Goal: Task Accomplishment & Management: Complete application form

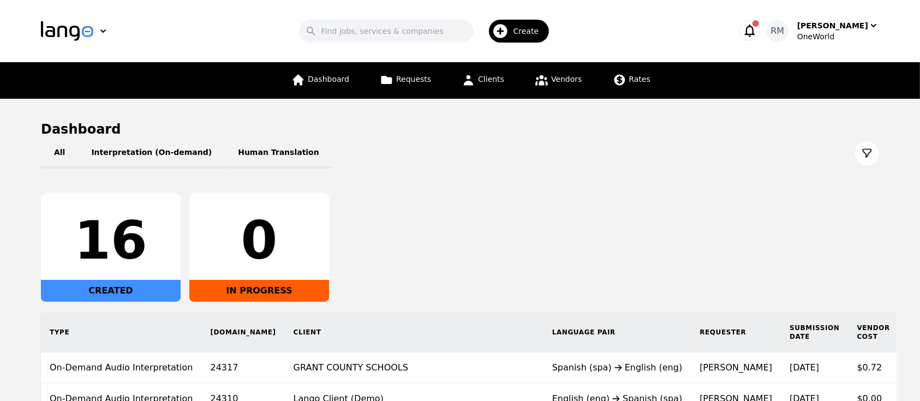
click at [539, 28] on span "Create" at bounding box center [530, 31] width 33 height 11
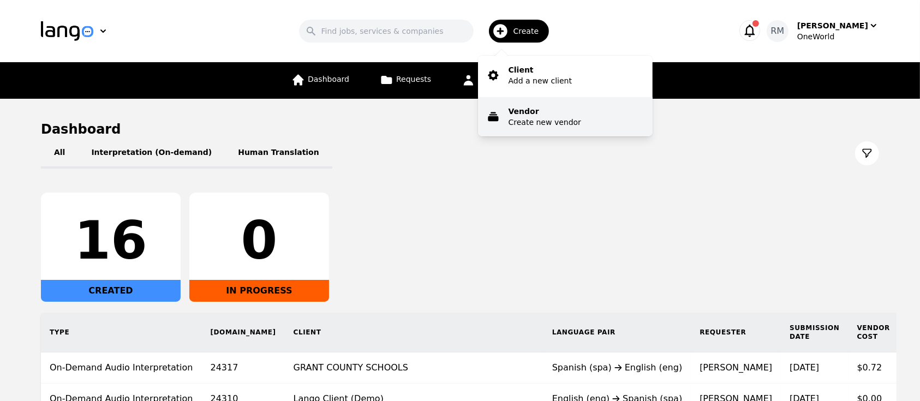
click at [530, 127] on p "Create new vendor" at bounding box center [545, 122] width 73 height 11
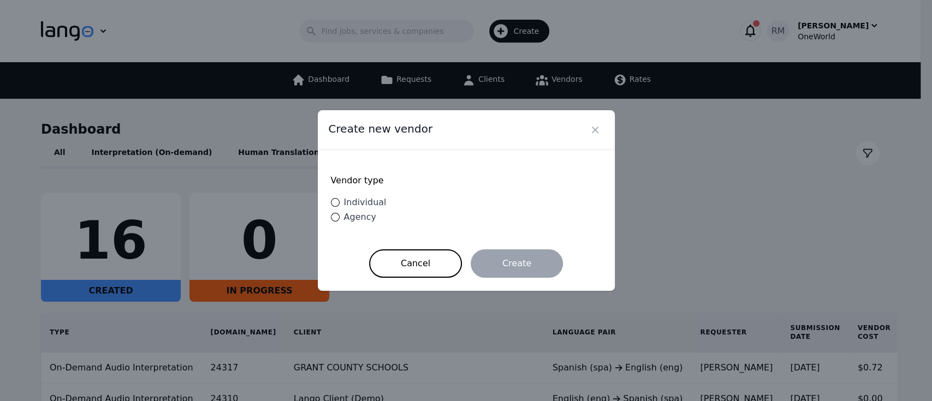
click at [362, 202] on span "Individual" at bounding box center [365, 202] width 43 height 10
click at [339, 202] on input "Individual" at bounding box center [335, 202] width 9 height 9
radio input "true"
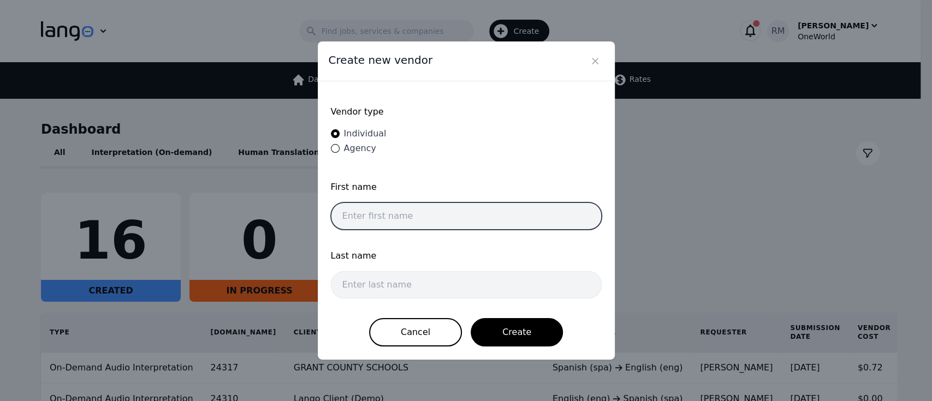
click at [397, 207] on input "text" at bounding box center [466, 215] width 271 height 27
type input "German"
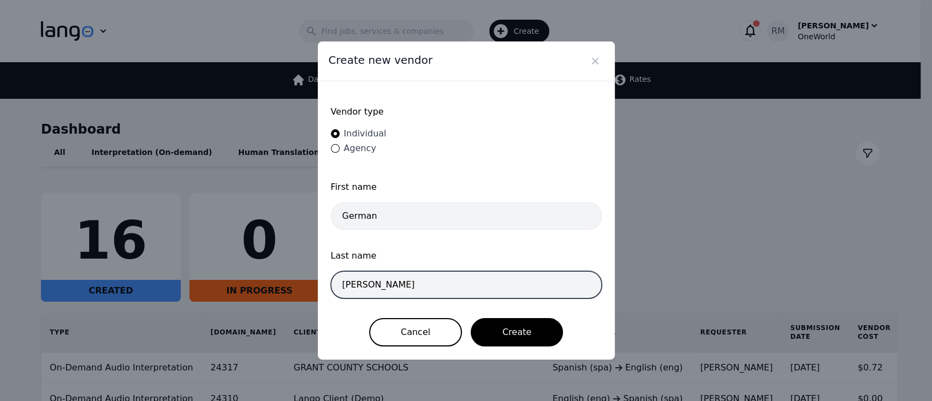
type input "Bernal"
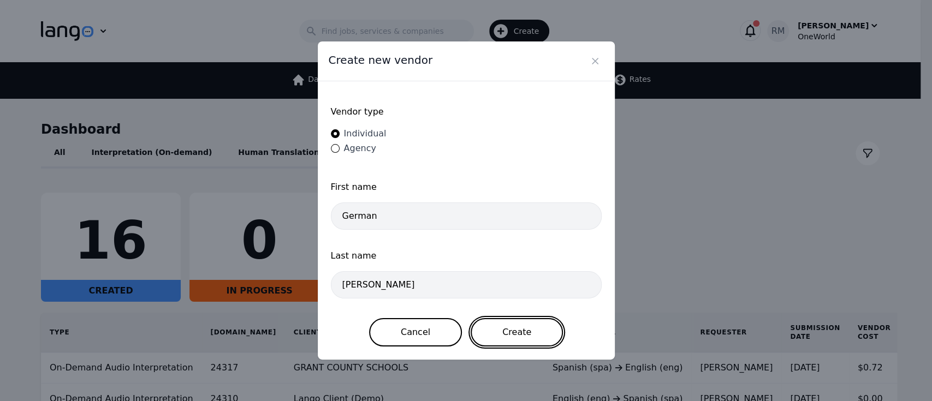
click at [525, 327] on button "Create" at bounding box center [516, 332] width 92 height 28
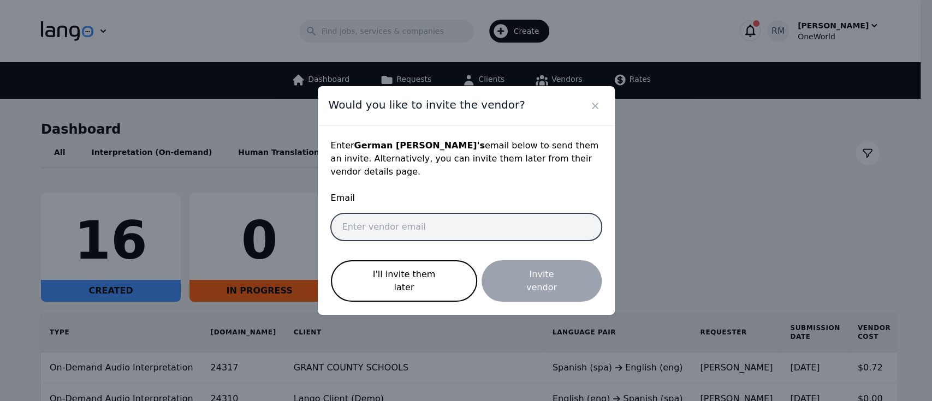
click at [500, 235] on input "email" at bounding box center [466, 226] width 271 height 27
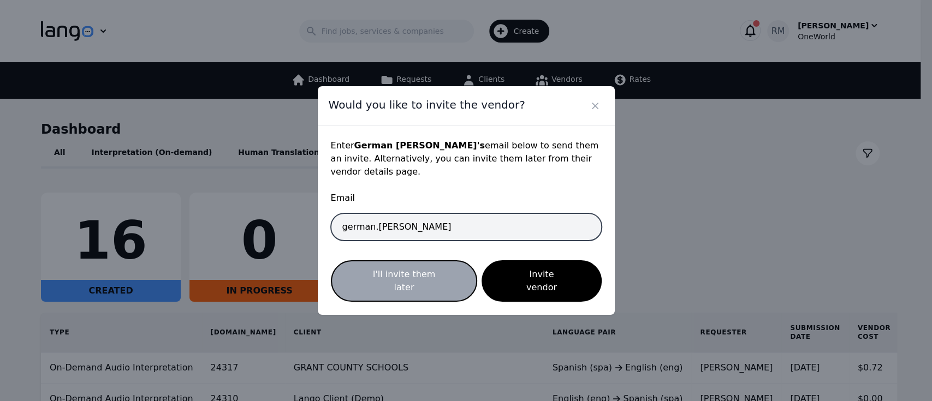
type input "german.bernal@oneworldgs.com"
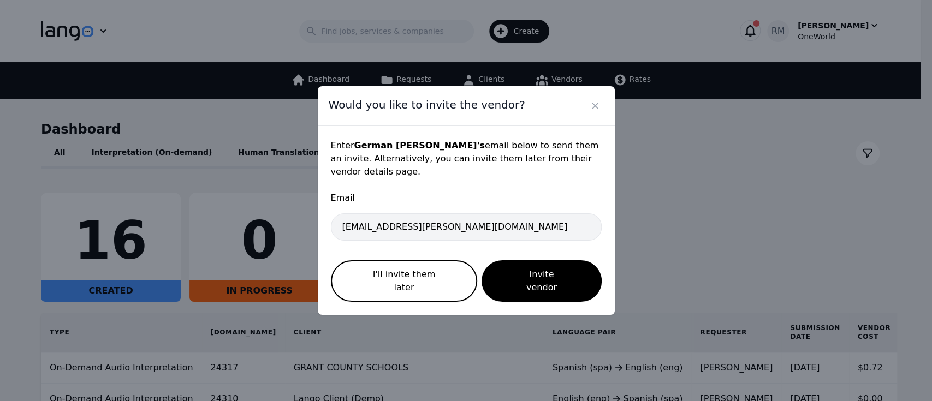
click at [601, 252] on div "Enter German Bernal 's email below to send them an invite. Alternatively, you c…" at bounding box center [466, 220] width 297 height 189
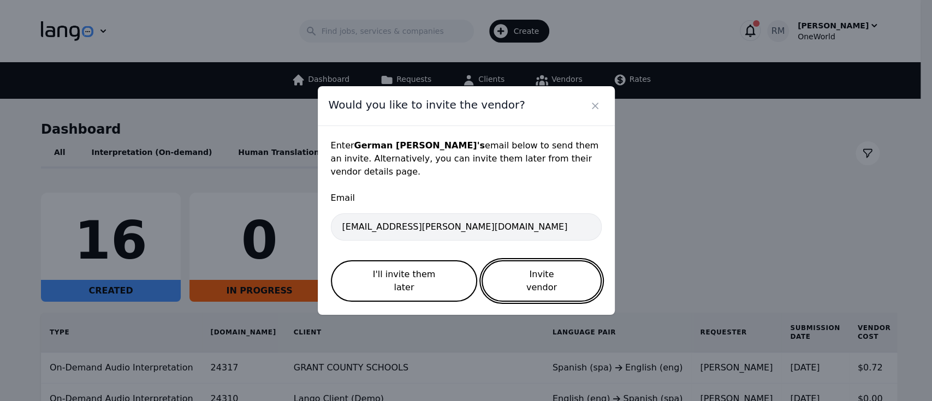
click at [559, 272] on button "Invite vendor" at bounding box center [541, 280] width 120 height 41
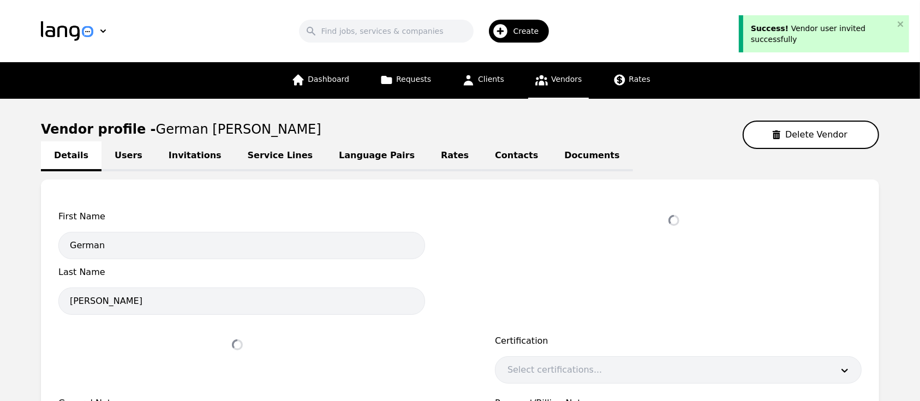
select select "active"
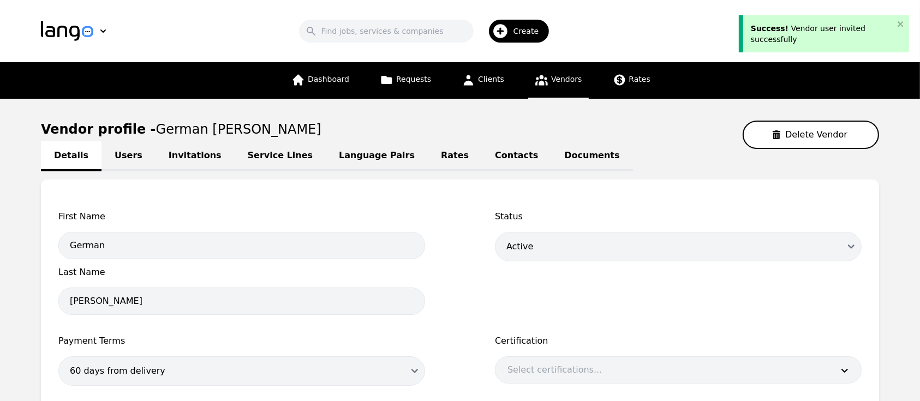
click at [342, 152] on link "Language Pairs" at bounding box center [377, 156] width 102 height 30
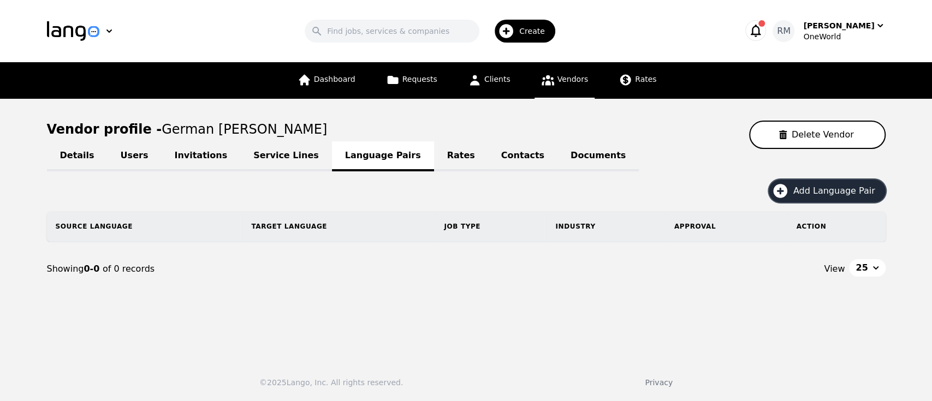
click at [852, 189] on span "Add Language Pair" at bounding box center [837, 190] width 89 height 13
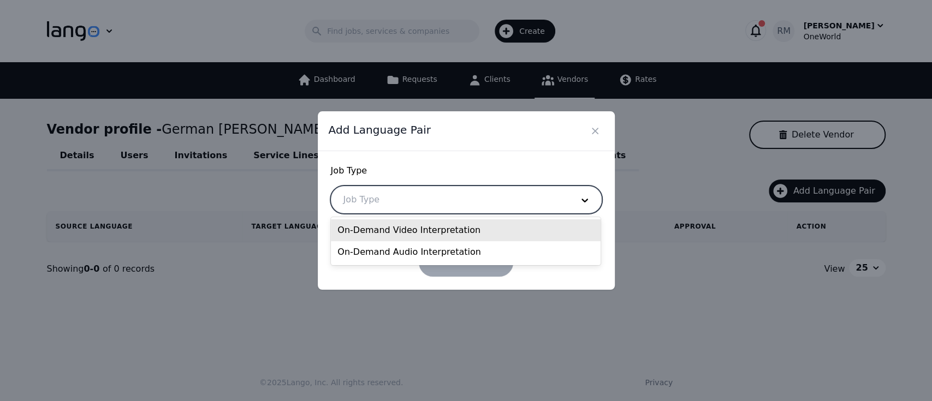
click at [444, 205] on div at bounding box center [449, 200] width 237 height 26
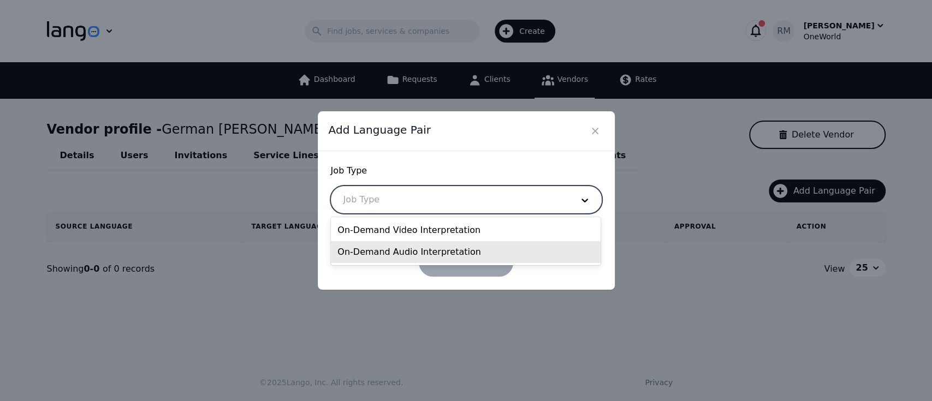
click at [411, 247] on div "On-Demand Audio Interpretation" at bounding box center [466, 252] width 270 height 22
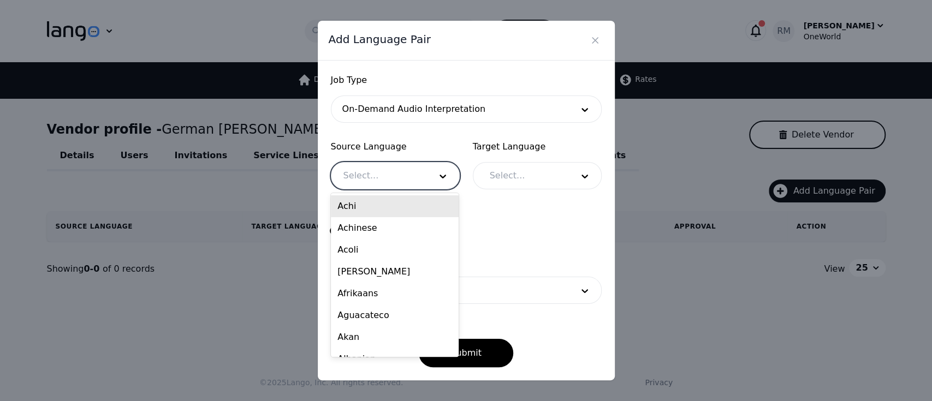
click at [392, 175] on div at bounding box center [378, 176] width 95 height 26
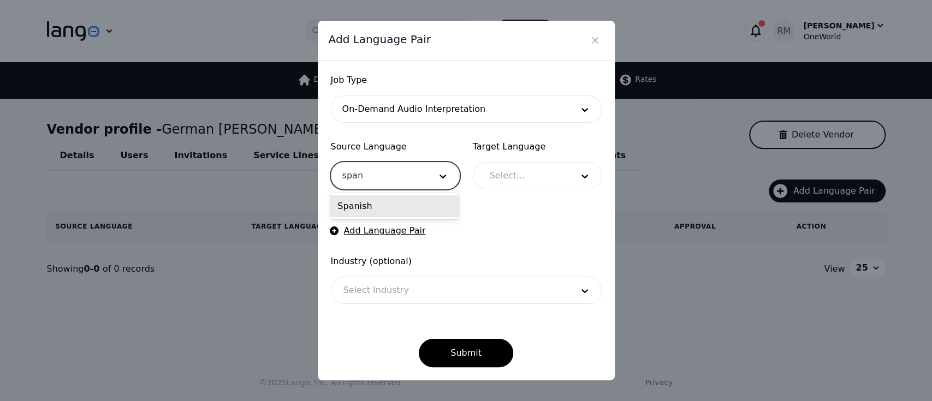
type input "spani"
click at [420, 207] on div "Spanish" at bounding box center [395, 206] width 128 height 22
click at [558, 175] on div at bounding box center [523, 176] width 91 height 26
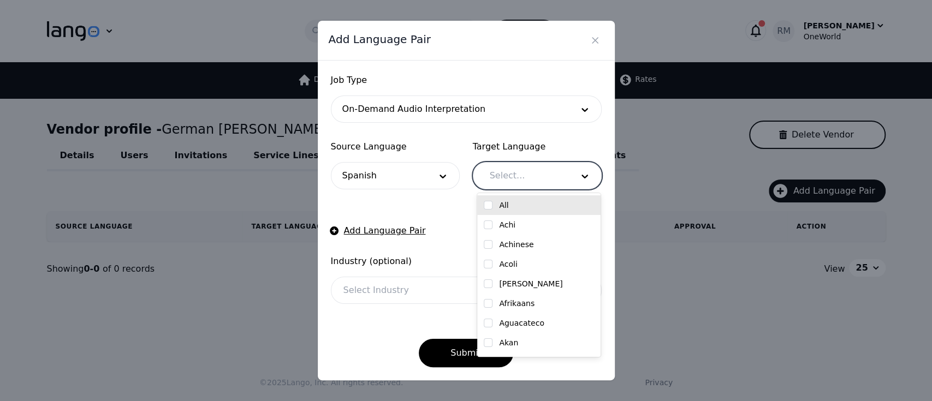
type input "n"
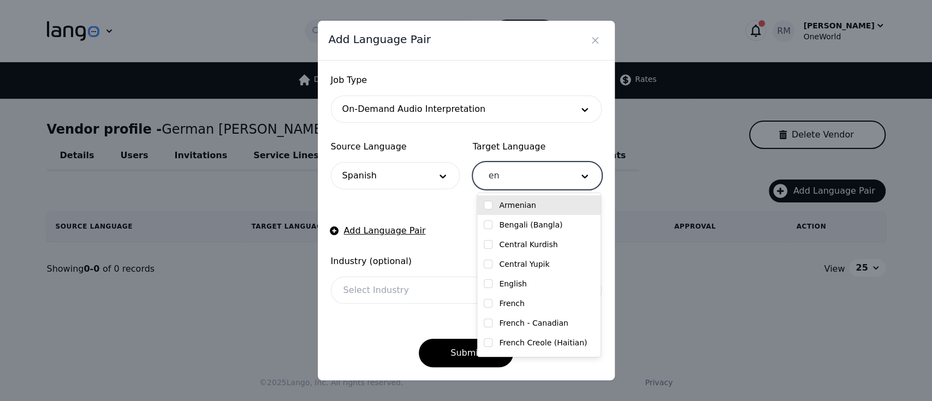
type input "eng"
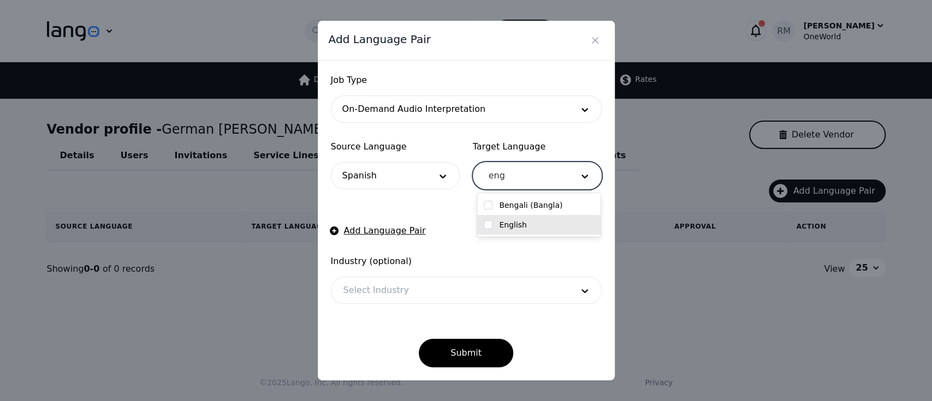
click at [517, 226] on label "English" at bounding box center [513, 224] width 28 height 11
checkbox input "true"
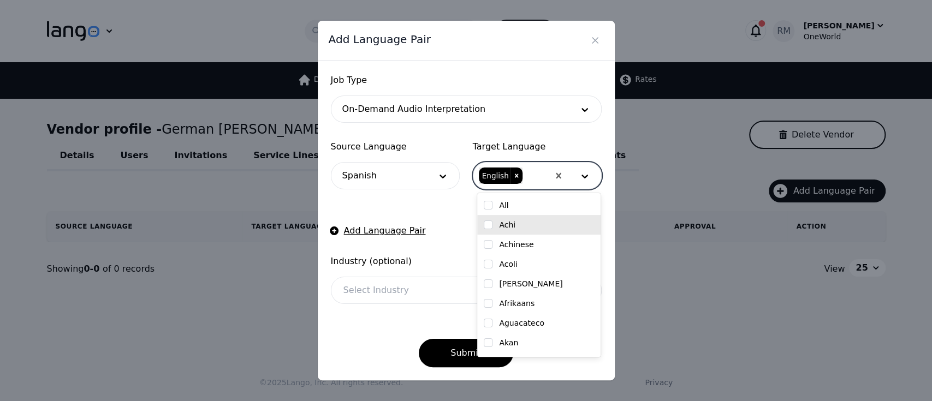
click at [445, 213] on form "Job Type On-Demand Audio Interpretation Source Language Spanish Target Language…" at bounding box center [466, 221] width 271 height 294
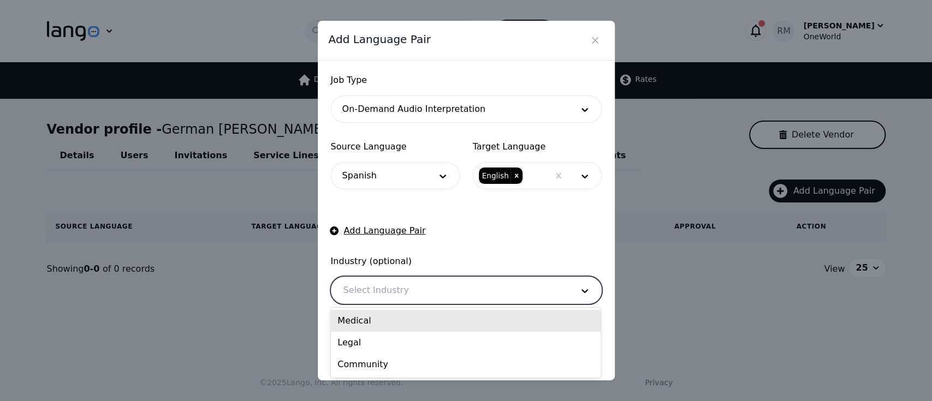
click at [413, 291] on div at bounding box center [449, 290] width 237 height 26
click at [387, 317] on div "Medical" at bounding box center [466, 321] width 270 height 22
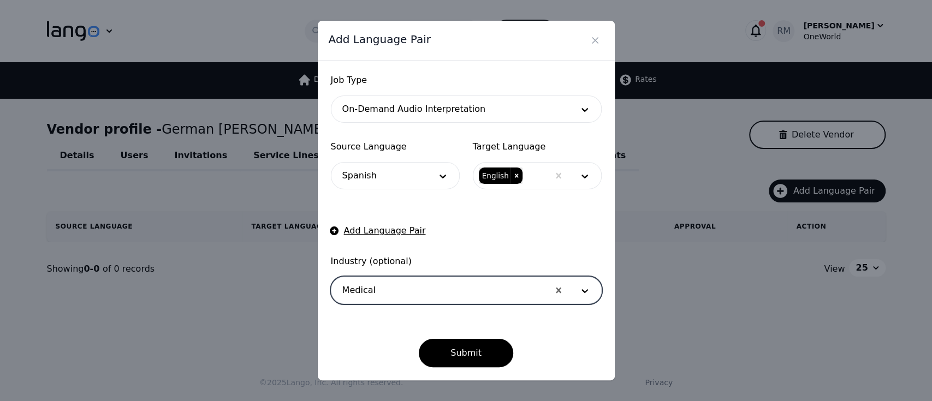
click at [463, 250] on form "Job Type On-Demand Audio Interpretation Source Language Spanish Target Language…" at bounding box center [466, 221] width 271 height 294
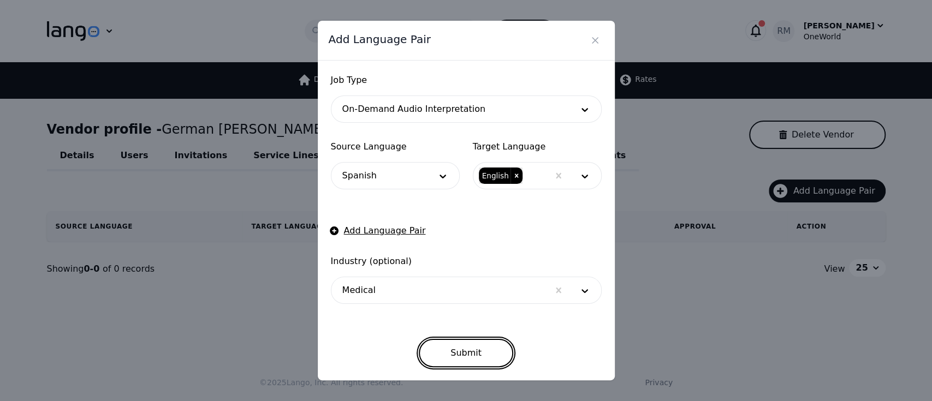
click at [486, 344] on button "Submit" at bounding box center [466, 353] width 94 height 28
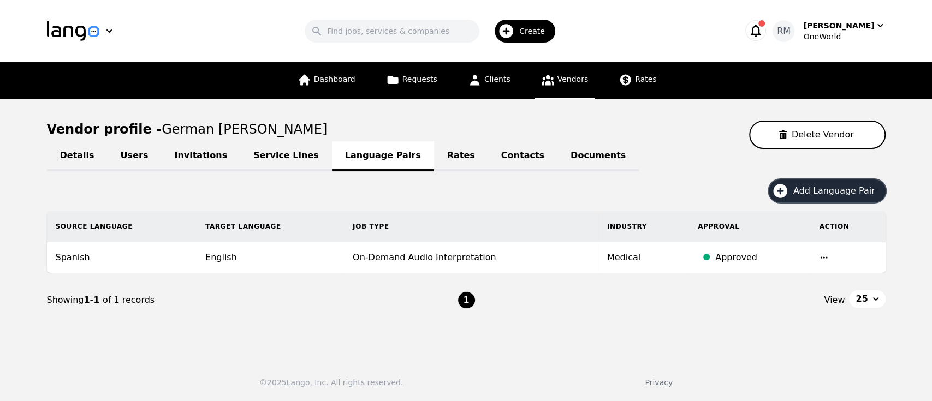
click at [523, 28] on div "Create" at bounding box center [524, 31] width 61 height 23
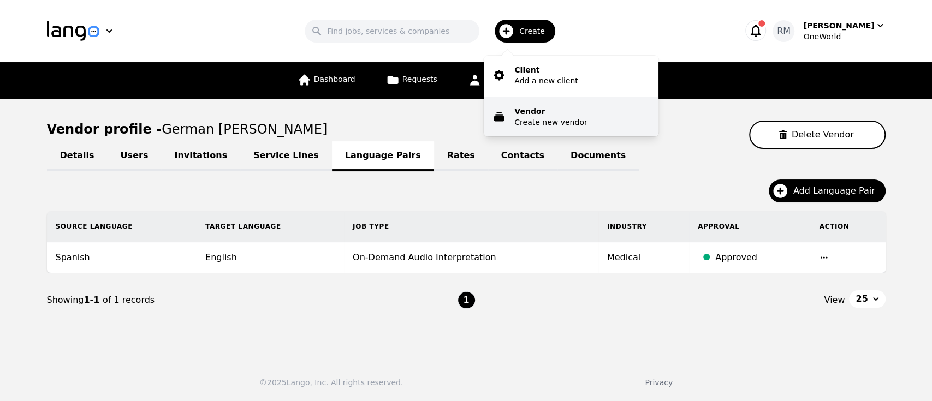
click at [534, 123] on p "Create new vendor" at bounding box center [550, 122] width 73 height 11
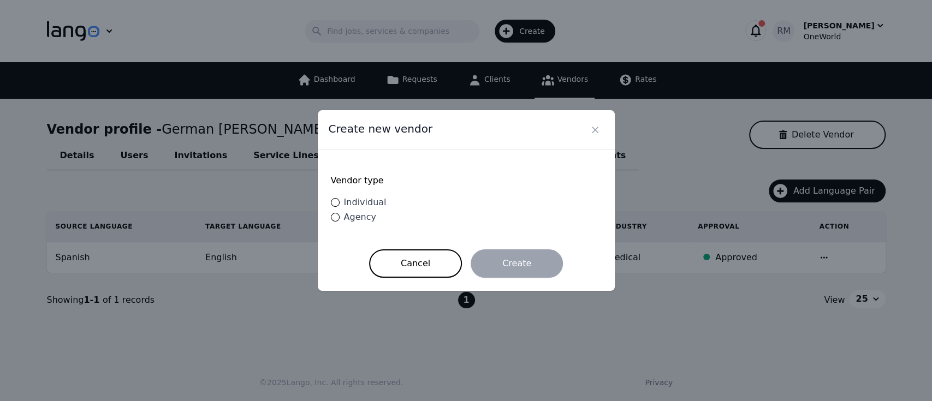
click at [386, 200] on div "Vendor type Individual Agency" at bounding box center [466, 199] width 271 height 73
click at [372, 201] on span "Individual" at bounding box center [365, 202] width 43 height 10
click at [339, 201] on input "Individual" at bounding box center [335, 202] width 9 height 9
radio input "true"
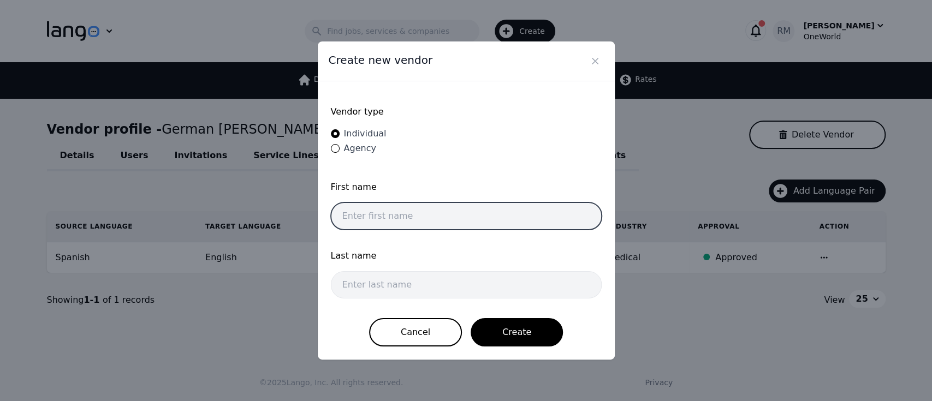
click at [416, 223] on input "text" at bounding box center [466, 215] width 271 height 27
paste input "Omar Abdelbary Mady"
drag, startPoint x: 431, startPoint y: 212, endPoint x: 408, endPoint y: 217, distance: 23.0
click at [408, 217] on input "Omar Abdelbary Mady" at bounding box center [466, 215] width 271 height 27
type input "Omar Abdelbary"
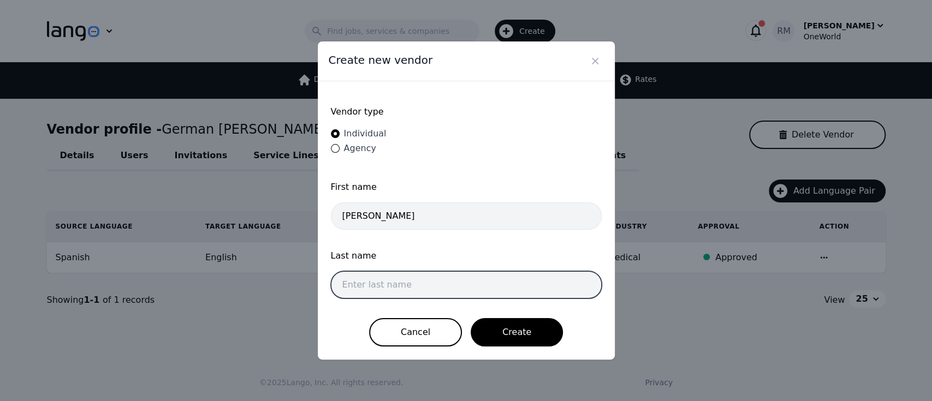
click at [402, 292] on input "text" at bounding box center [466, 284] width 271 height 27
paste input "Mady"
type input "Mady"
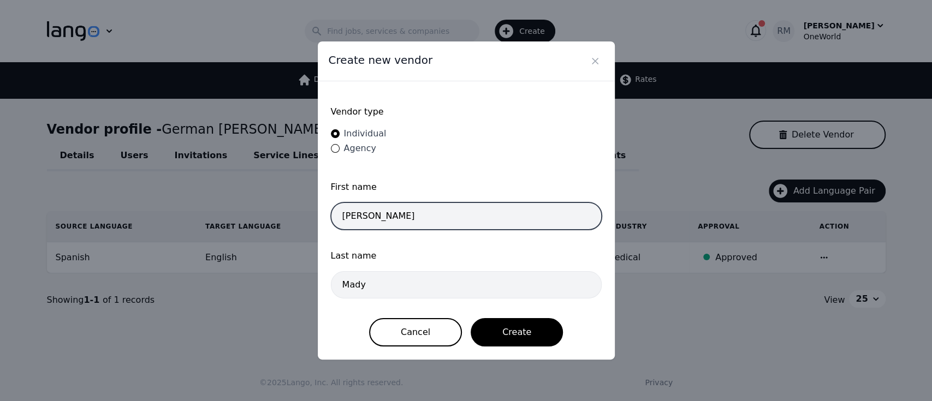
click at [415, 222] on input "Omar Abdelbary" at bounding box center [466, 215] width 271 height 27
type input "Omar Abdelbary"
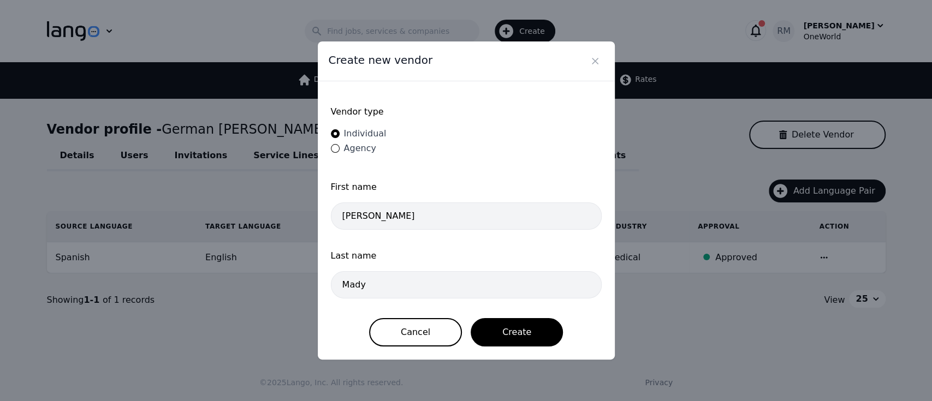
click at [578, 249] on span "Last name" at bounding box center [466, 255] width 271 height 13
click at [512, 324] on button "Create" at bounding box center [516, 332] width 92 height 28
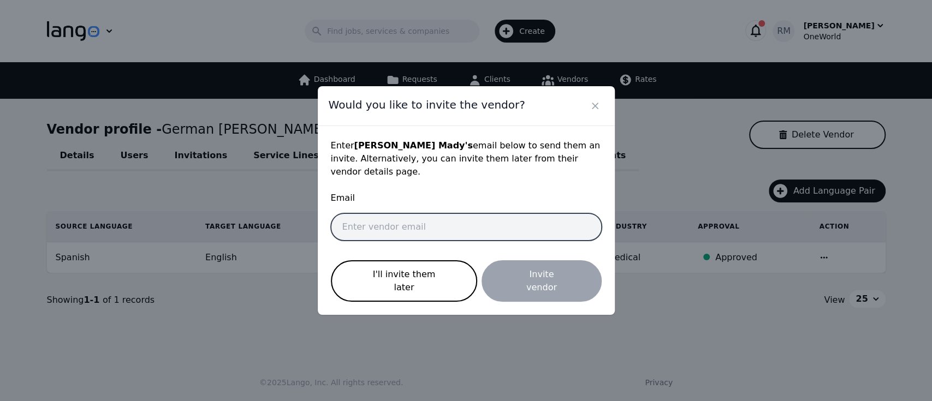
click at [511, 225] on input "email" at bounding box center [466, 226] width 271 height 27
paste input "omarmady5@gmail.com"
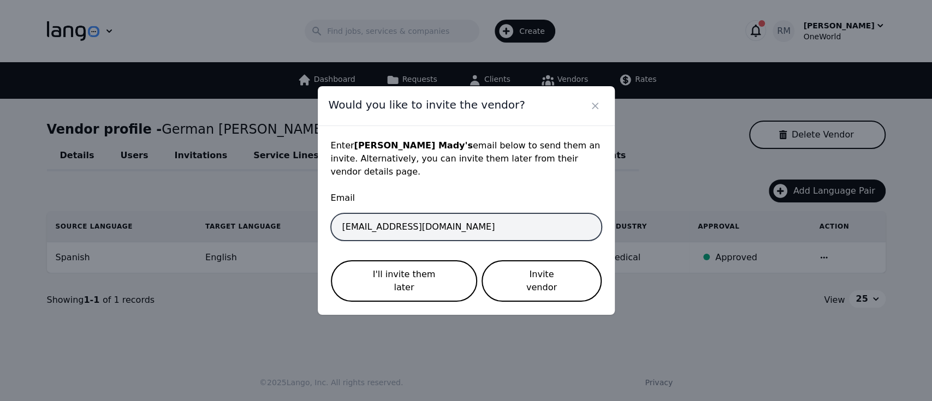
type input "omarmady5@gmail.com"
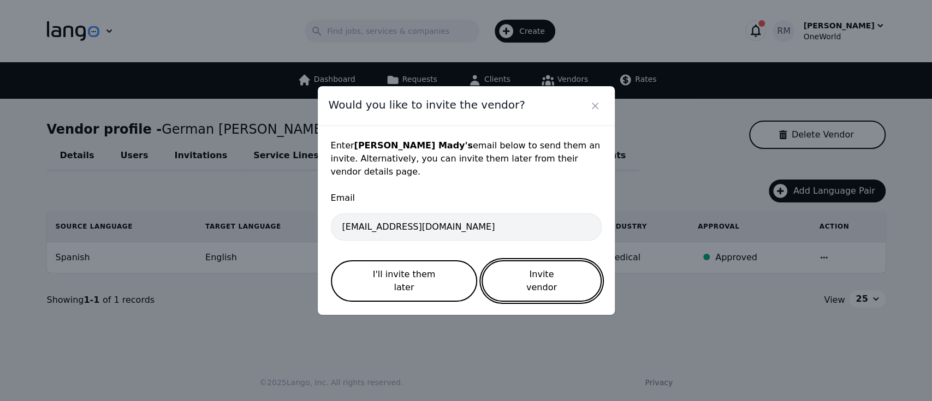
click at [557, 278] on button "Invite vendor" at bounding box center [541, 280] width 120 height 41
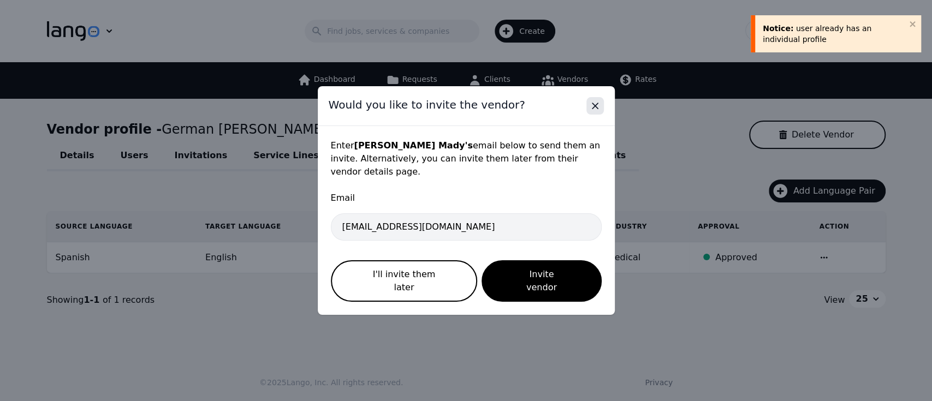
click at [590, 111] on icon "Close" at bounding box center [594, 105] width 11 height 11
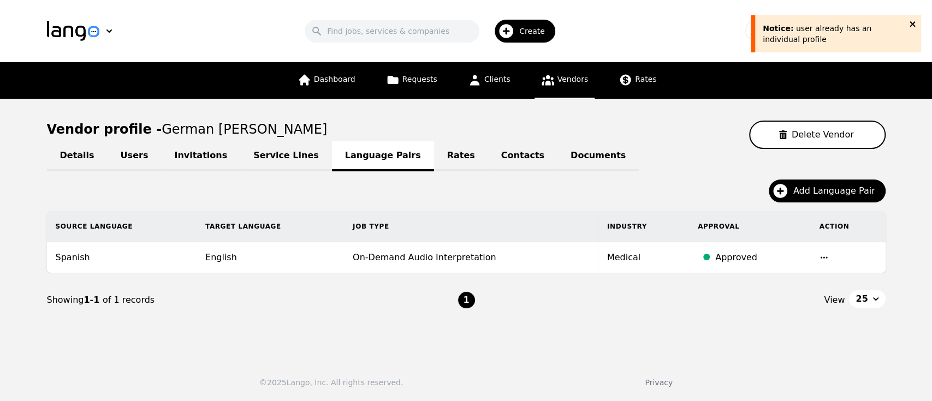
click at [912, 20] on icon "close" at bounding box center [913, 24] width 8 height 9
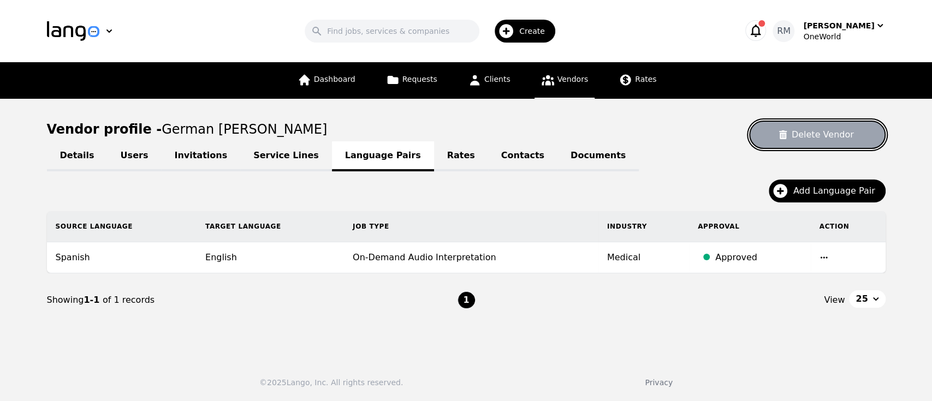
click at [805, 140] on button "Delete Vendor" at bounding box center [817, 135] width 136 height 28
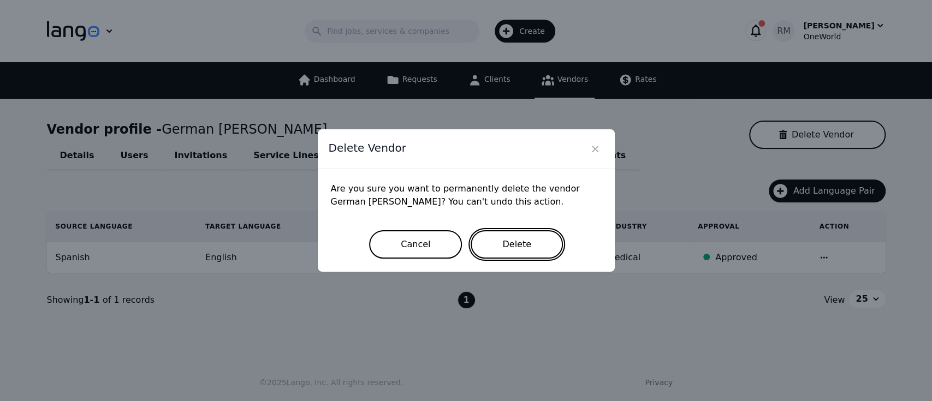
click at [511, 240] on button "Delete" at bounding box center [516, 244] width 92 height 28
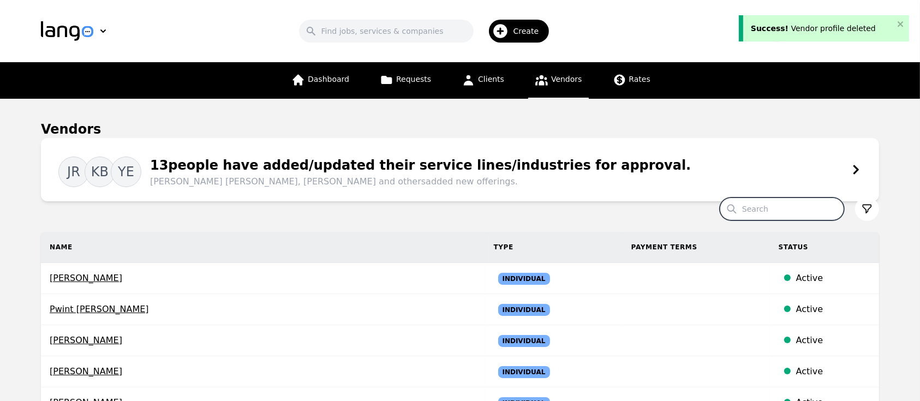
click at [770, 210] on input "Search" at bounding box center [782, 209] width 124 height 23
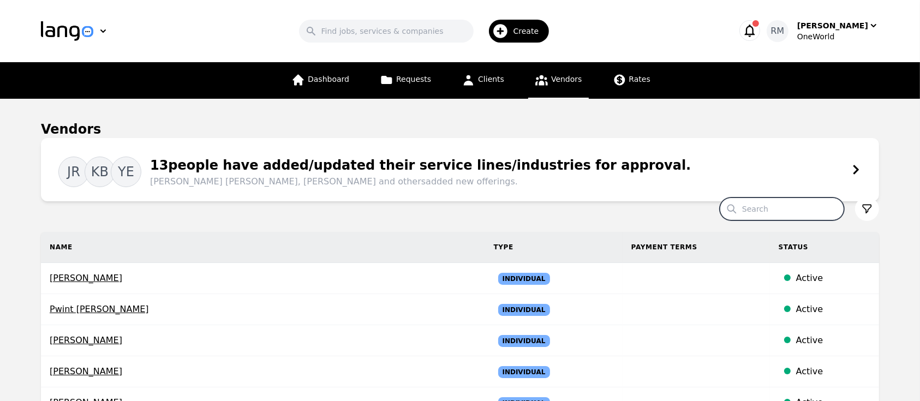
paste input "omarmady5@gmail.com"
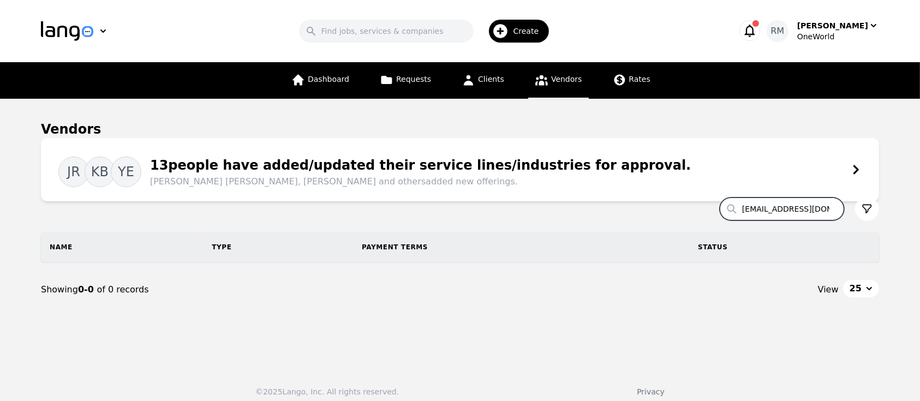
click at [812, 211] on input "omarmady5@gmail.com" at bounding box center [782, 209] width 124 height 23
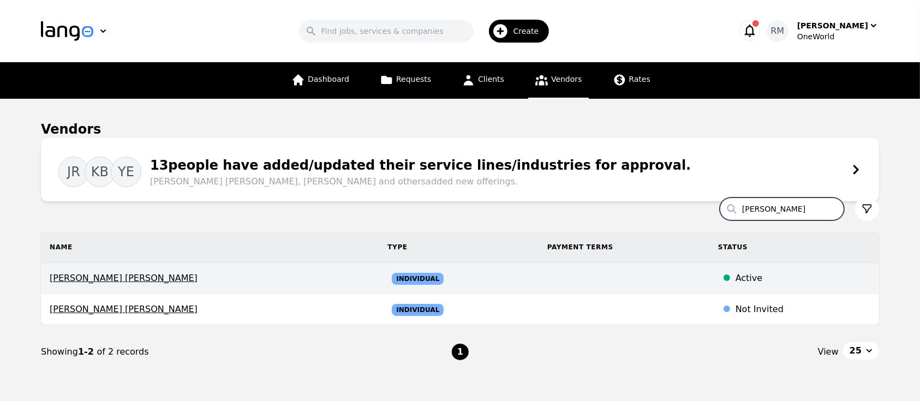
type input "omar"
click at [104, 280] on span "Omar Abdelbary Mady" at bounding box center [210, 278] width 320 height 13
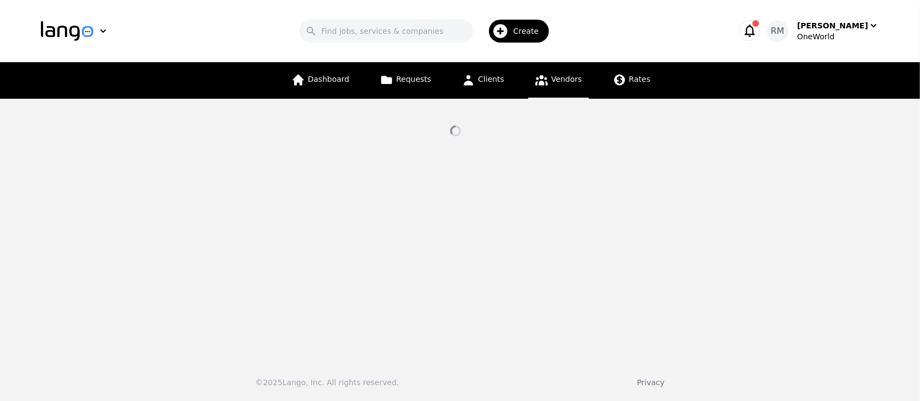
select select "active"
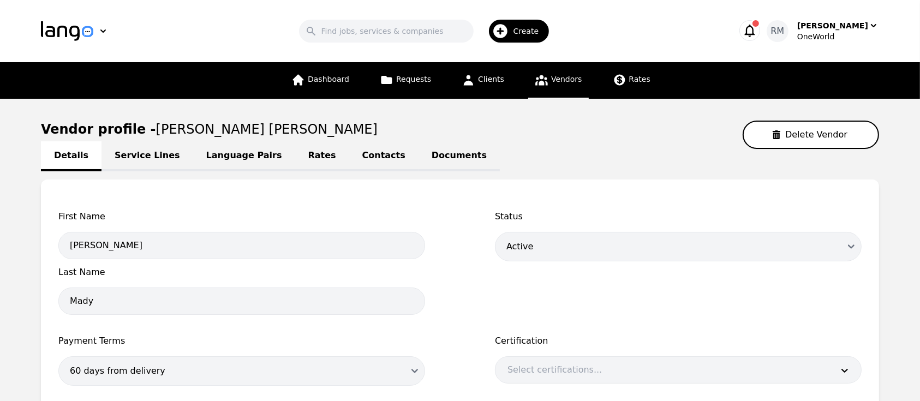
click at [222, 157] on link "Language Pairs" at bounding box center [244, 156] width 102 height 30
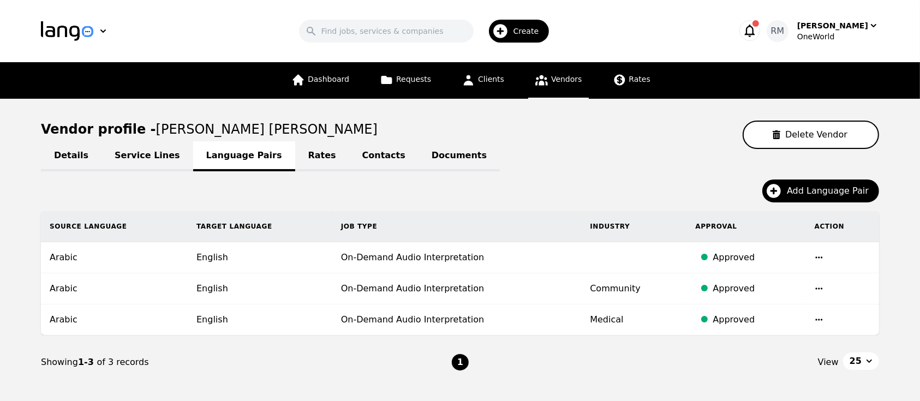
click at [83, 159] on link "Details" at bounding box center [71, 156] width 61 height 30
select select "active"
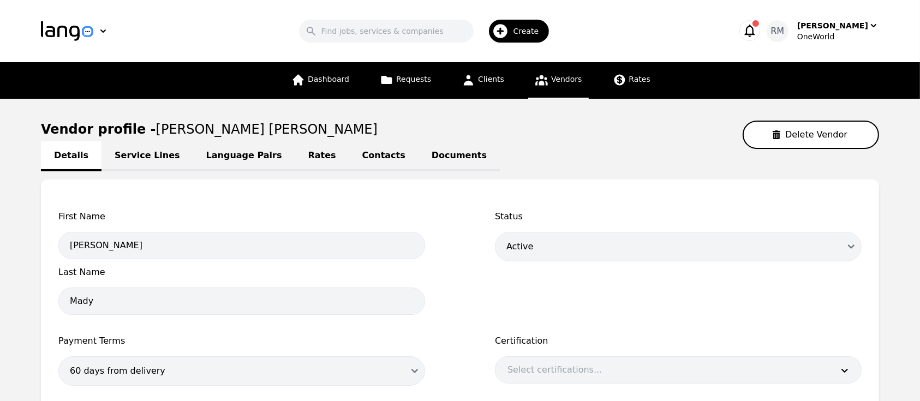
click at [551, 82] on span "Vendors" at bounding box center [566, 79] width 31 height 9
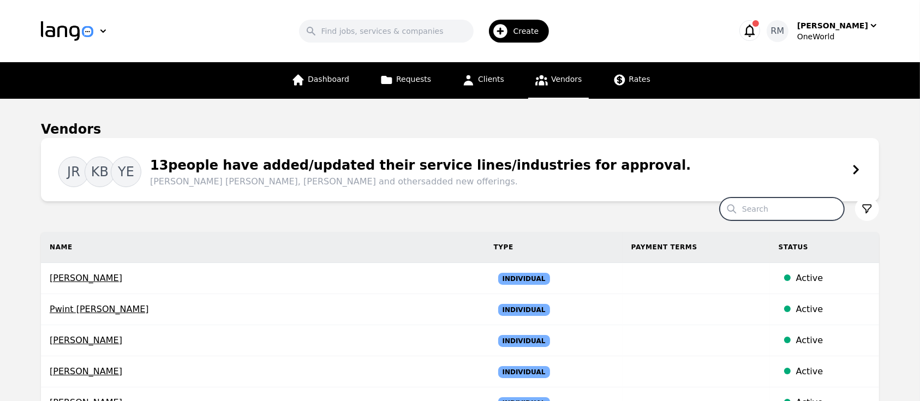
click at [839, 206] on input "Search" at bounding box center [782, 209] width 124 height 23
type input "omar"
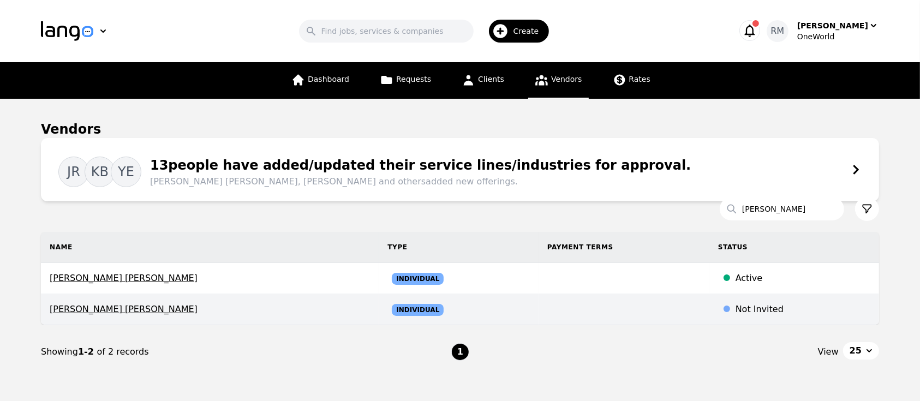
click at [119, 315] on span "Omar Abdelbary Mady" at bounding box center [210, 309] width 320 height 13
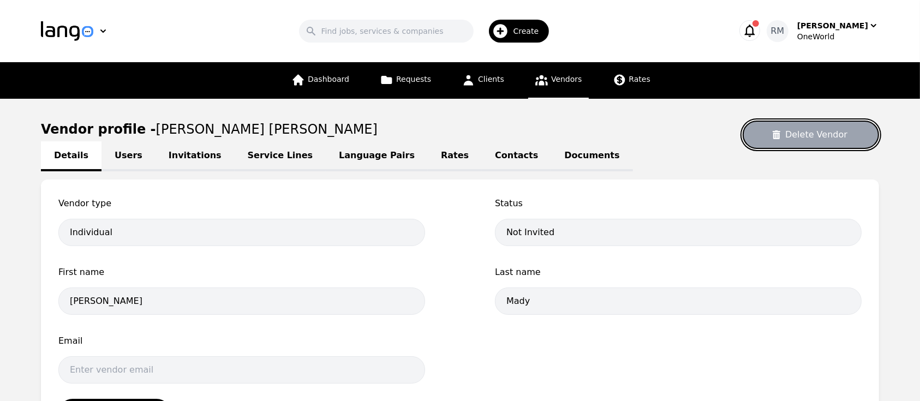
click at [785, 139] on button "Delete Vendor" at bounding box center [811, 135] width 136 height 28
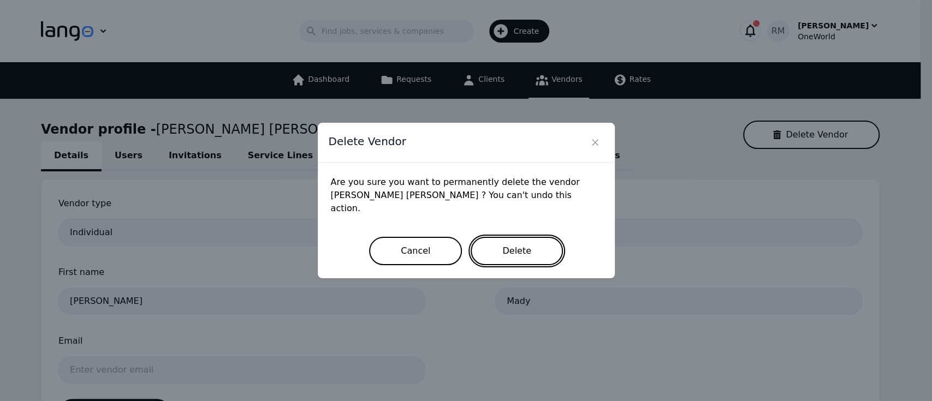
click at [536, 250] on button "Delete" at bounding box center [516, 251] width 92 height 28
